Goal: Transaction & Acquisition: Register for event/course

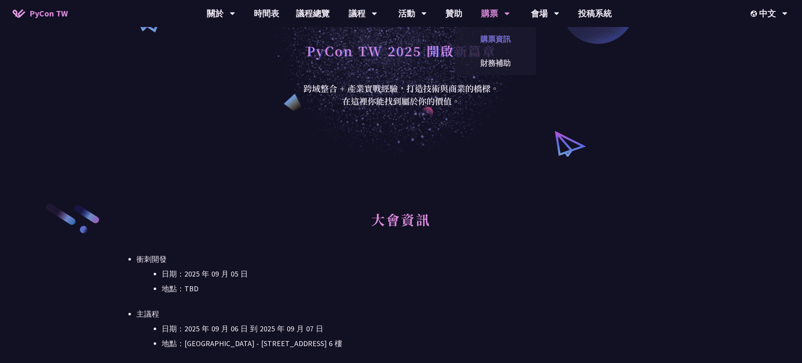
click at [492, 34] on link "購票資訊" at bounding box center [495, 39] width 81 height 20
click at [488, 19] on div "購票" at bounding box center [495, 13] width 29 height 27
click at [492, 35] on link "購票資訊" at bounding box center [495, 39] width 81 height 20
click at [491, 56] on link "財務補助" at bounding box center [495, 63] width 81 height 20
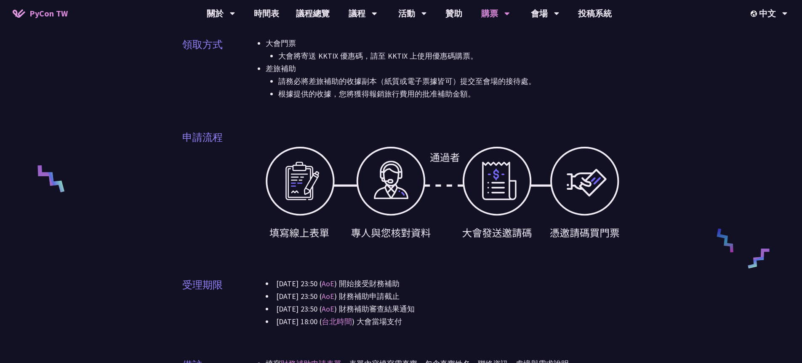
scroll to position [323, 0]
